Goal: Task Accomplishment & Management: Use online tool/utility

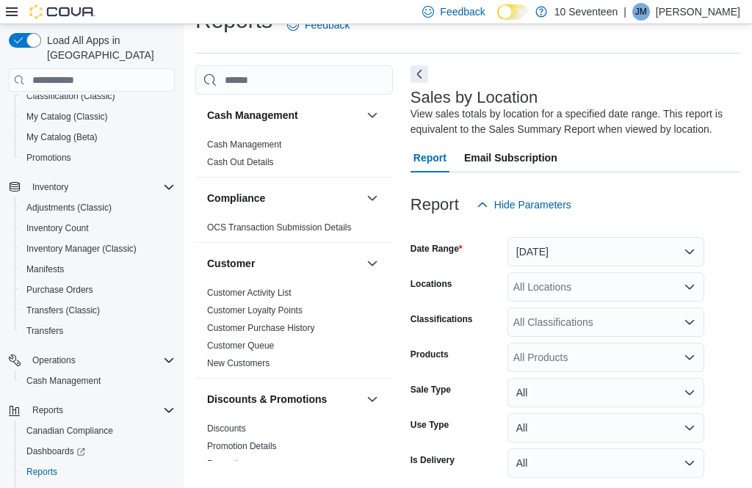
scroll to position [48, 0]
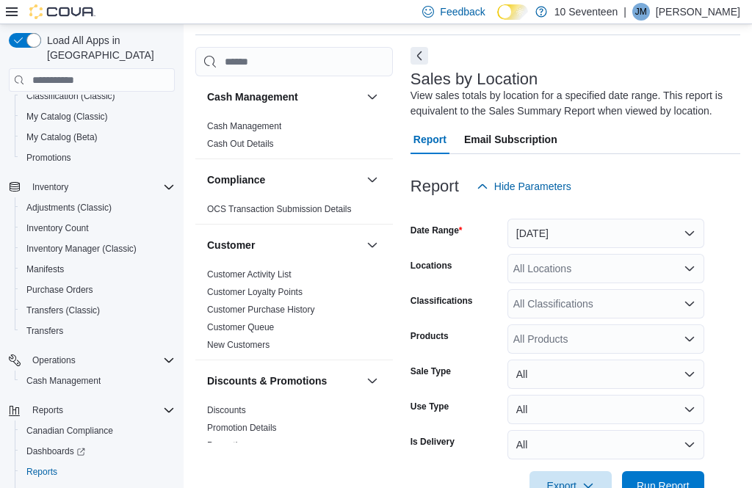
click at [683, 232] on button "[DATE]" at bounding box center [605, 233] width 197 height 29
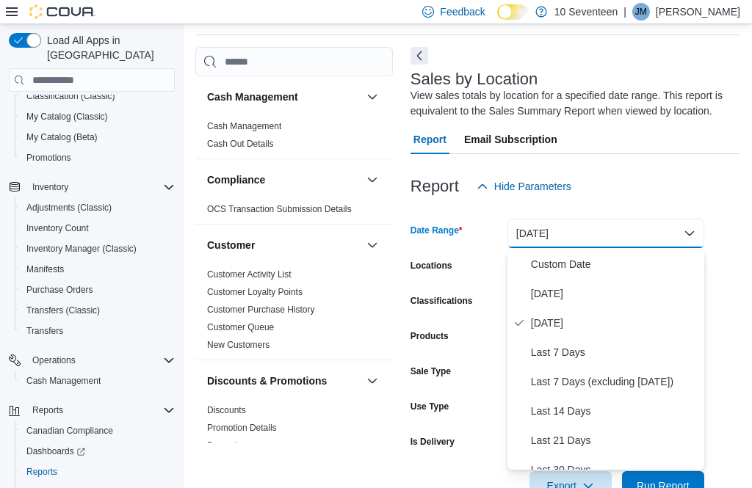
click at [639, 288] on span "[DATE]" at bounding box center [614, 294] width 167 height 18
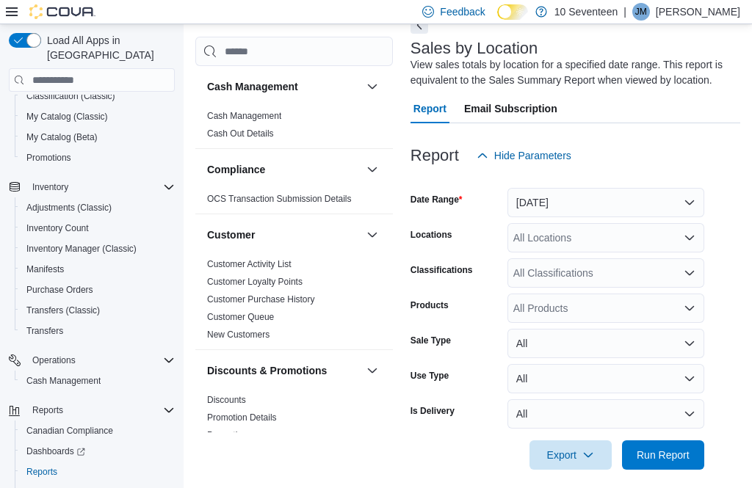
scroll to position [91, 0]
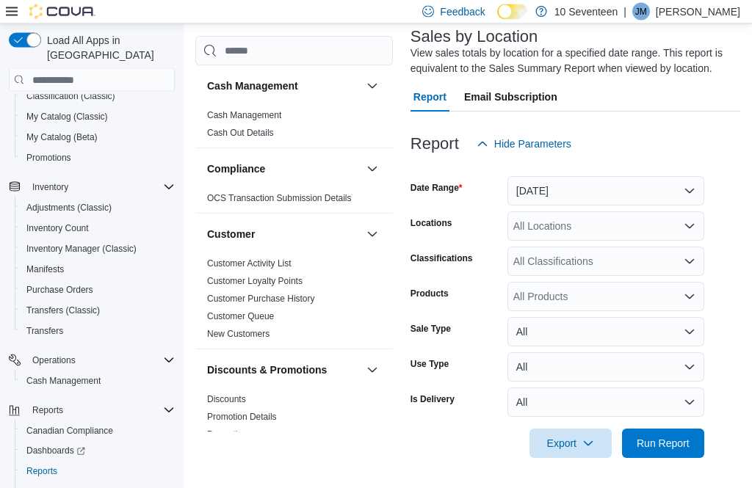
click at [676, 446] on span "Run Report" at bounding box center [662, 444] width 53 height 15
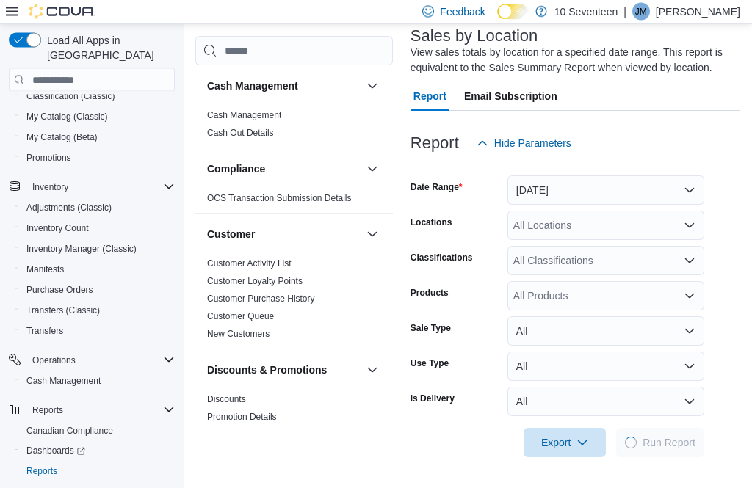
scroll to position [92, 0]
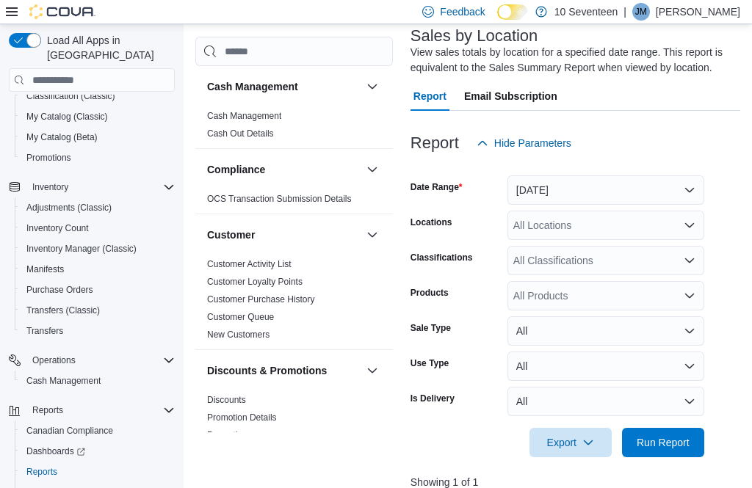
click at [676, 444] on span "Run Report" at bounding box center [662, 442] width 53 height 15
click at [675, 443] on span "Run Report" at bounding box center [662, 442] width 53 height 15
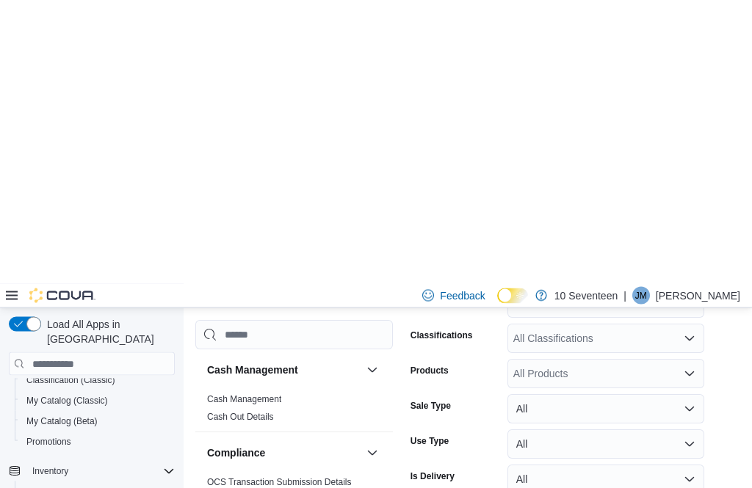
scroll to position [0, 0]
